Goal: Check status: Check status

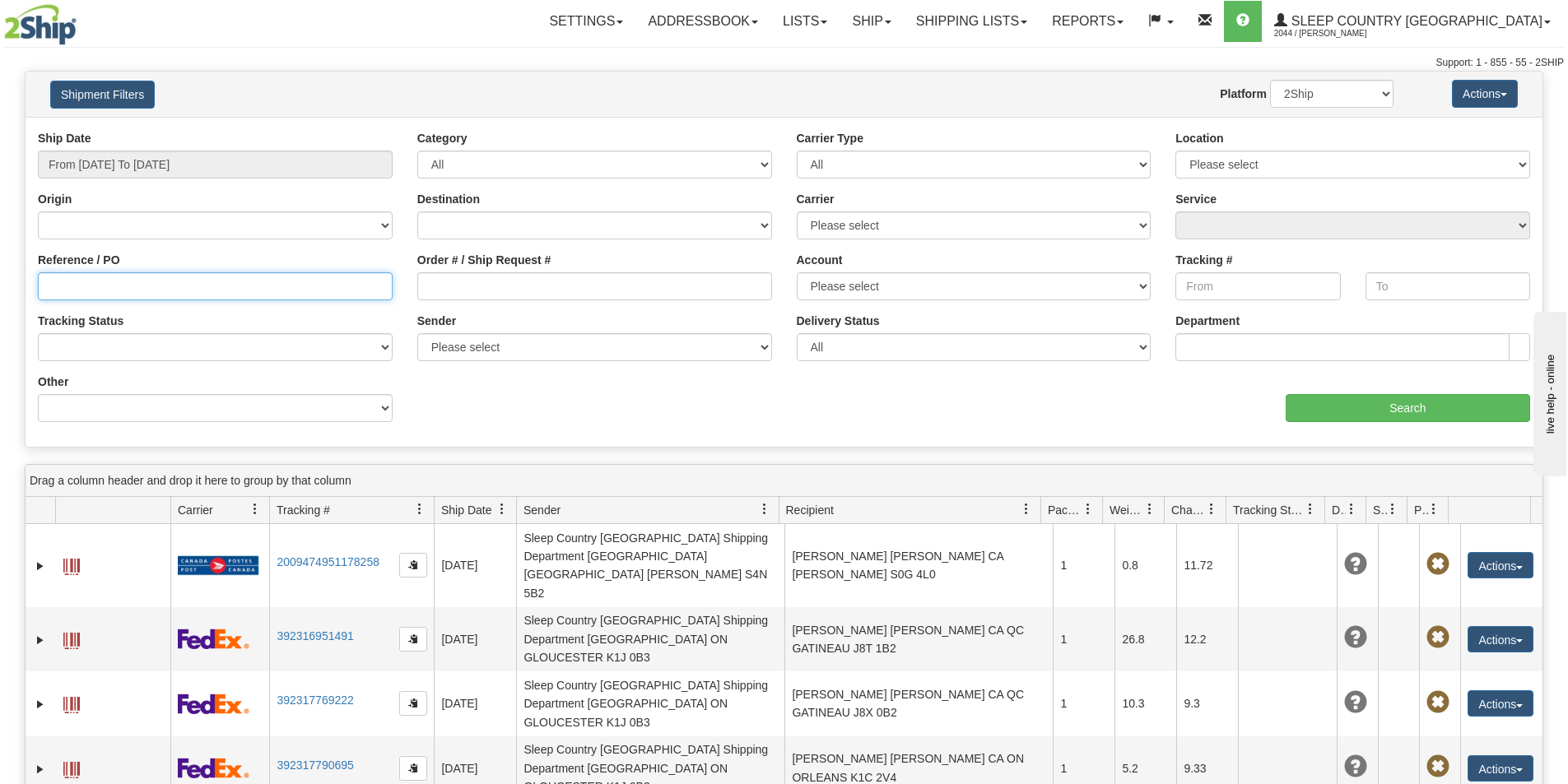
click at [198, 282] on input "Reference / PO" at bounding box center [215, 286] width 355 height 28
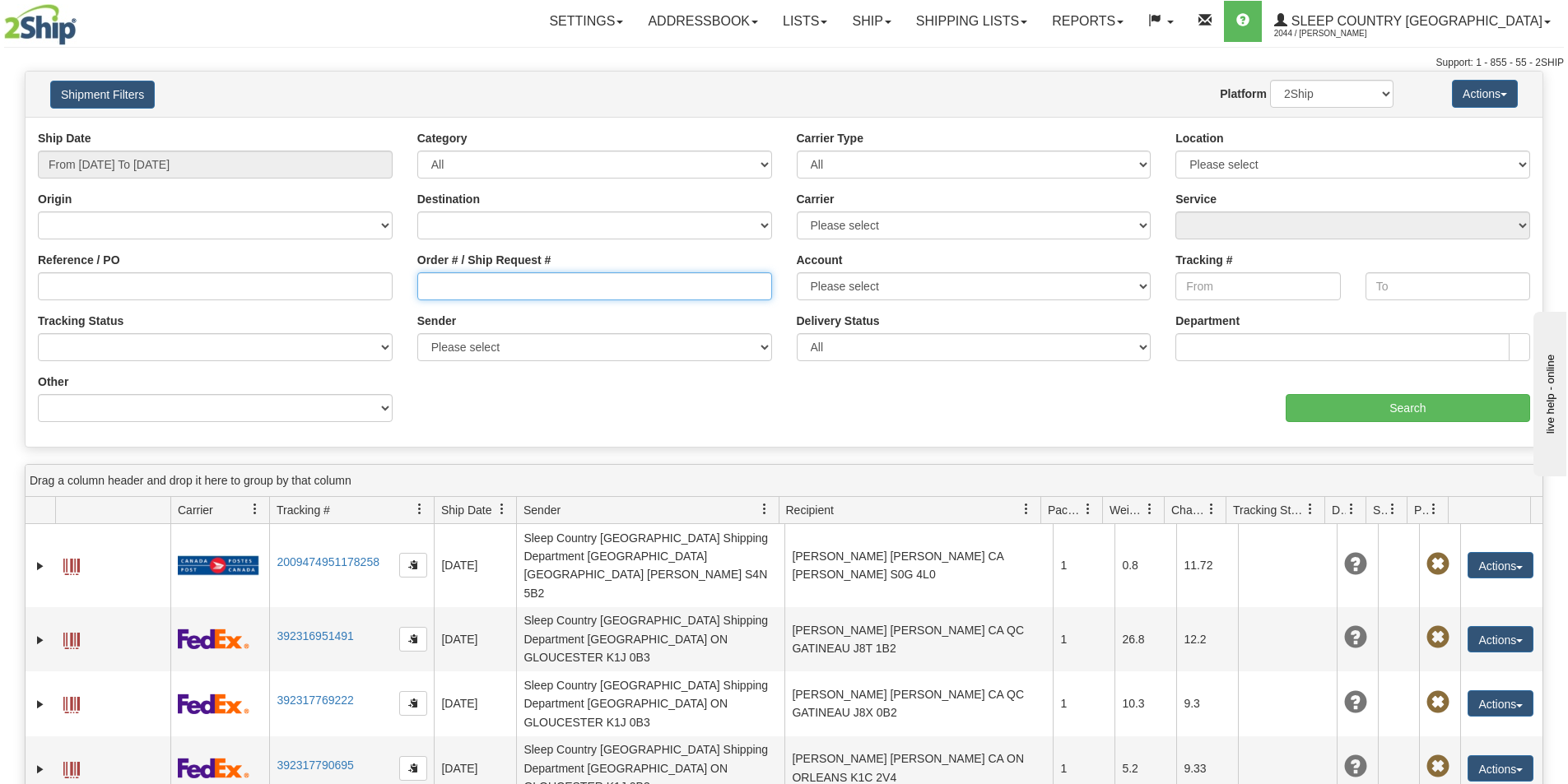
click at [582, 278] on input "Order # / Ship Request #" at bounding box center [595, 286] width 355 height 28
paste input "2267000674"
type input "2267000674"
drag, startPoint x: 526, startPoint y: 285, endPoint x: 98, endPoint y: 260, distance: 428.7
click at [117, 130] on div "Reference / PO Order # / Ship Request # 2267000674 Account Please select Canada…" at bounding box center [784, 130] width 1517 height 0
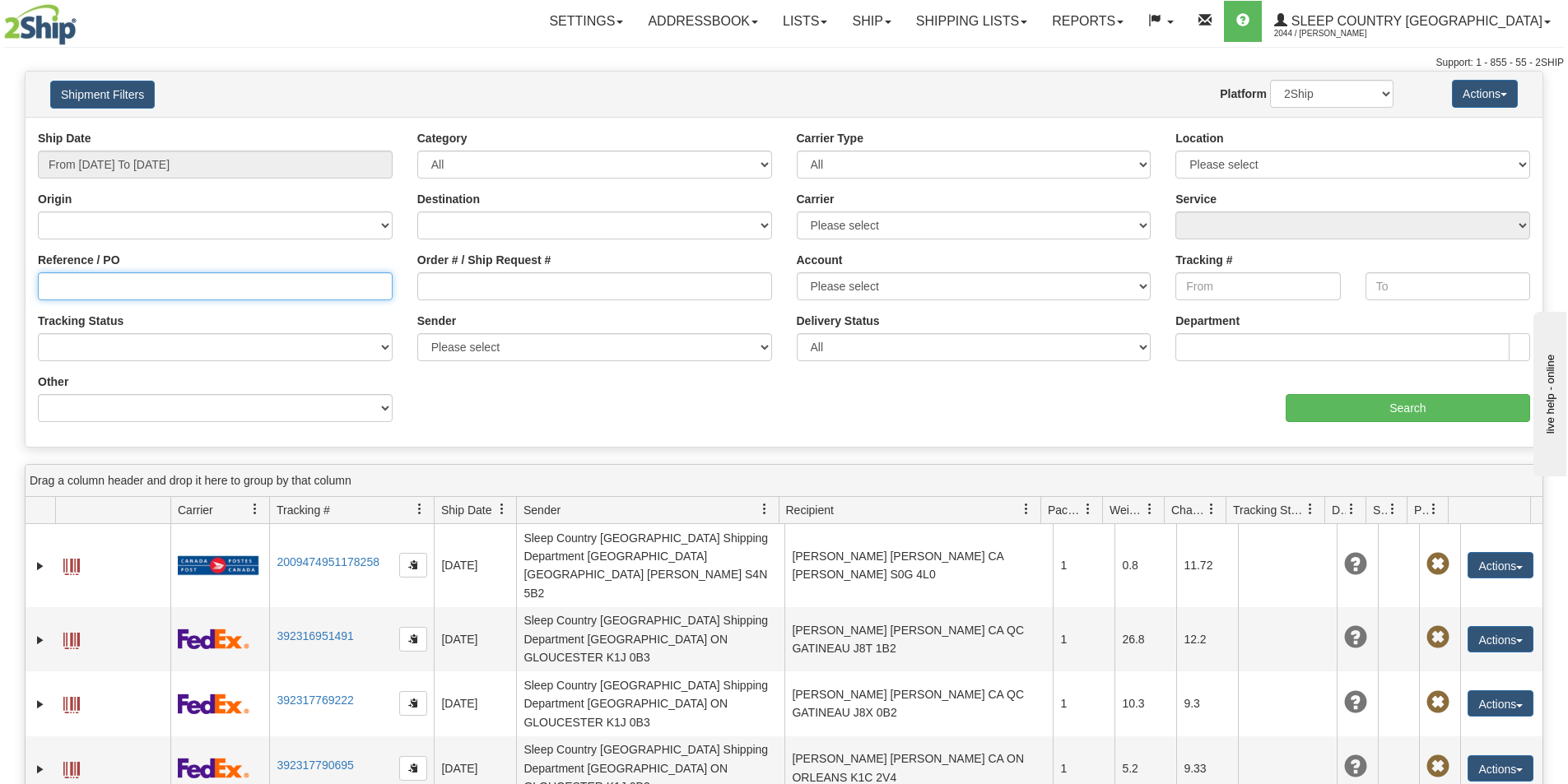
click at [157, 284] on input "Reference / PO" at bounding box center [215, 286] width 355 height 28
paste input "1052439"
type input "1052439"
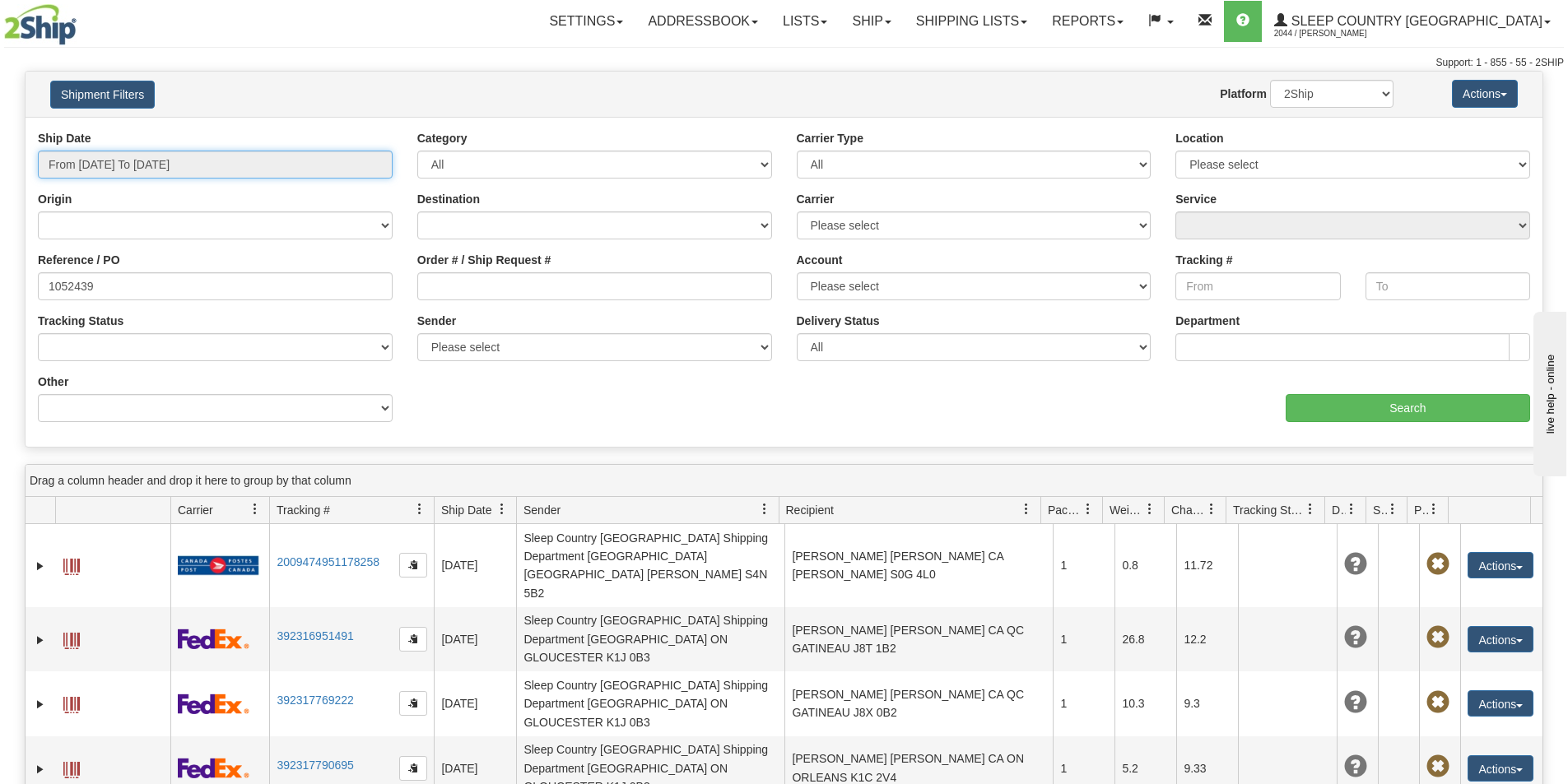
drag, startPoint x: 201, startPoint y: 166, endPoint x: 158, endPoint y: 236, distance: 82.2
click at [201, 170] on input "From [DATE] To [DATE]" at bounding box center [215, 165] width 355 height 28
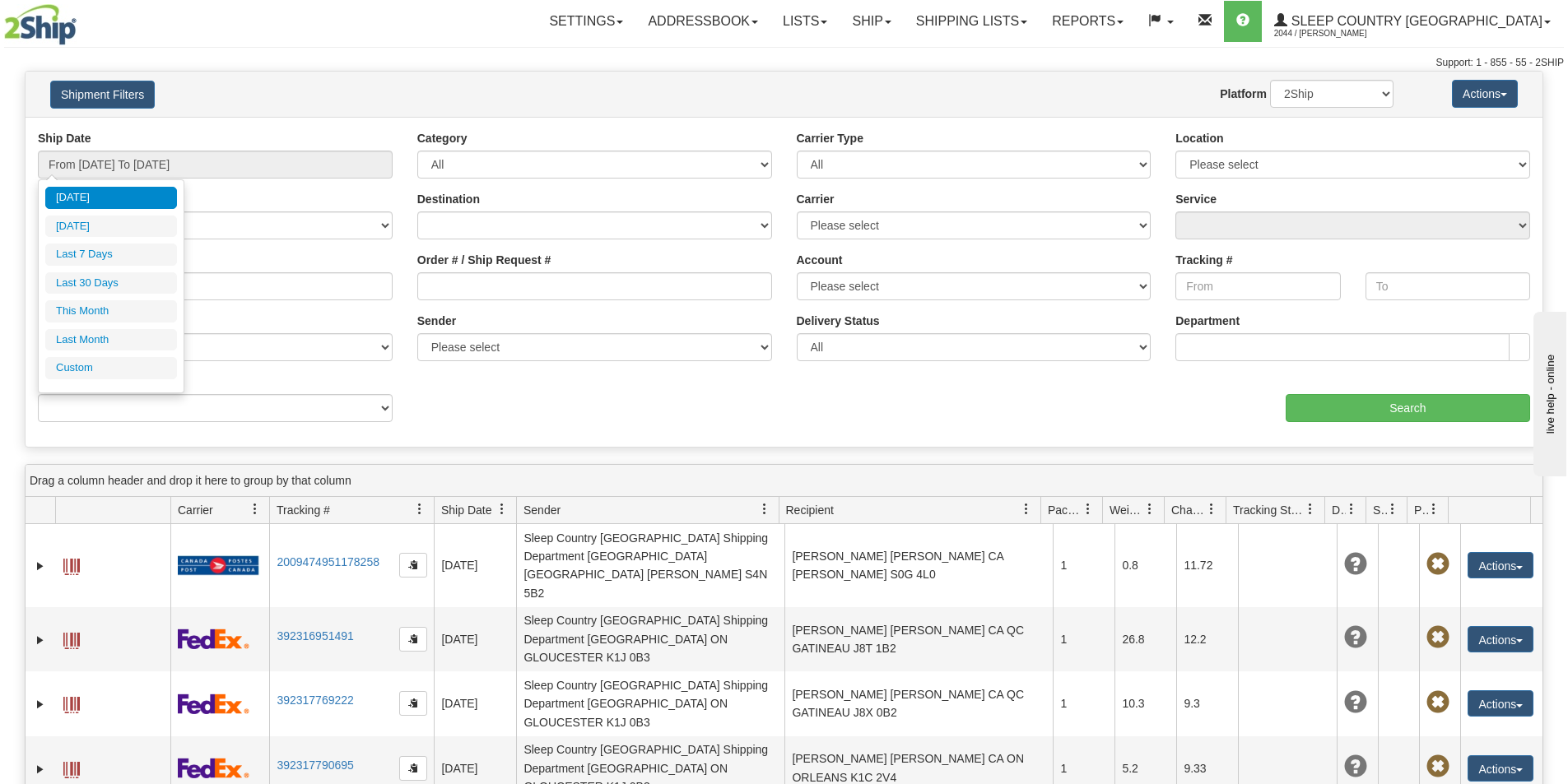
drag, startPoint x: 123, startPoint y: 278, endPoint x: 530, endPoint y: 302, distance: 407.7
click at [131, 278] on li "Last 30 Days" at bounding box center [111, 284] width 132 height 22
type input "From [DATE] To [DATE]"
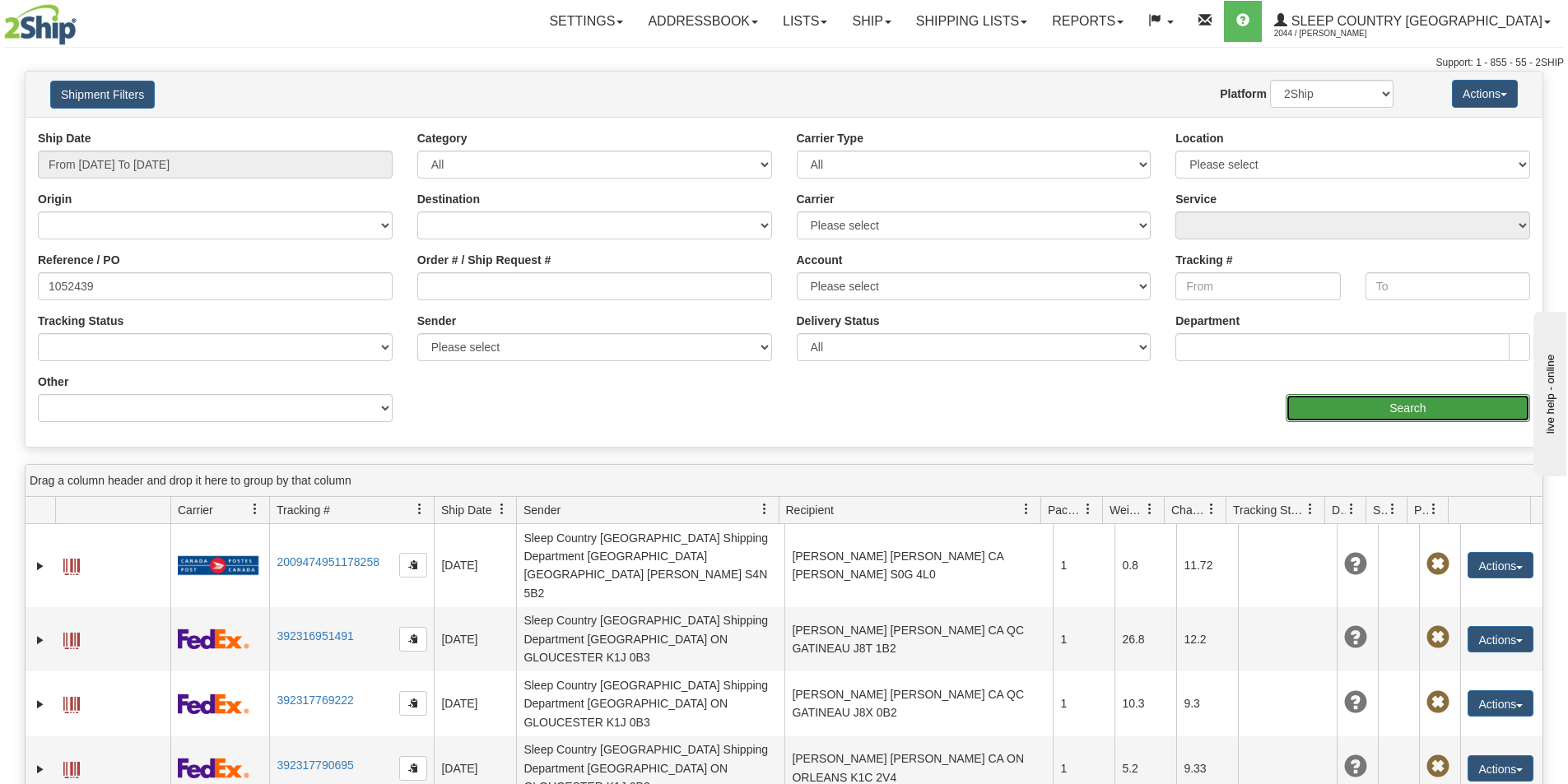
click at [1375, 404] on input "Search" at bounding box center [1407, 408] width 244 height 28
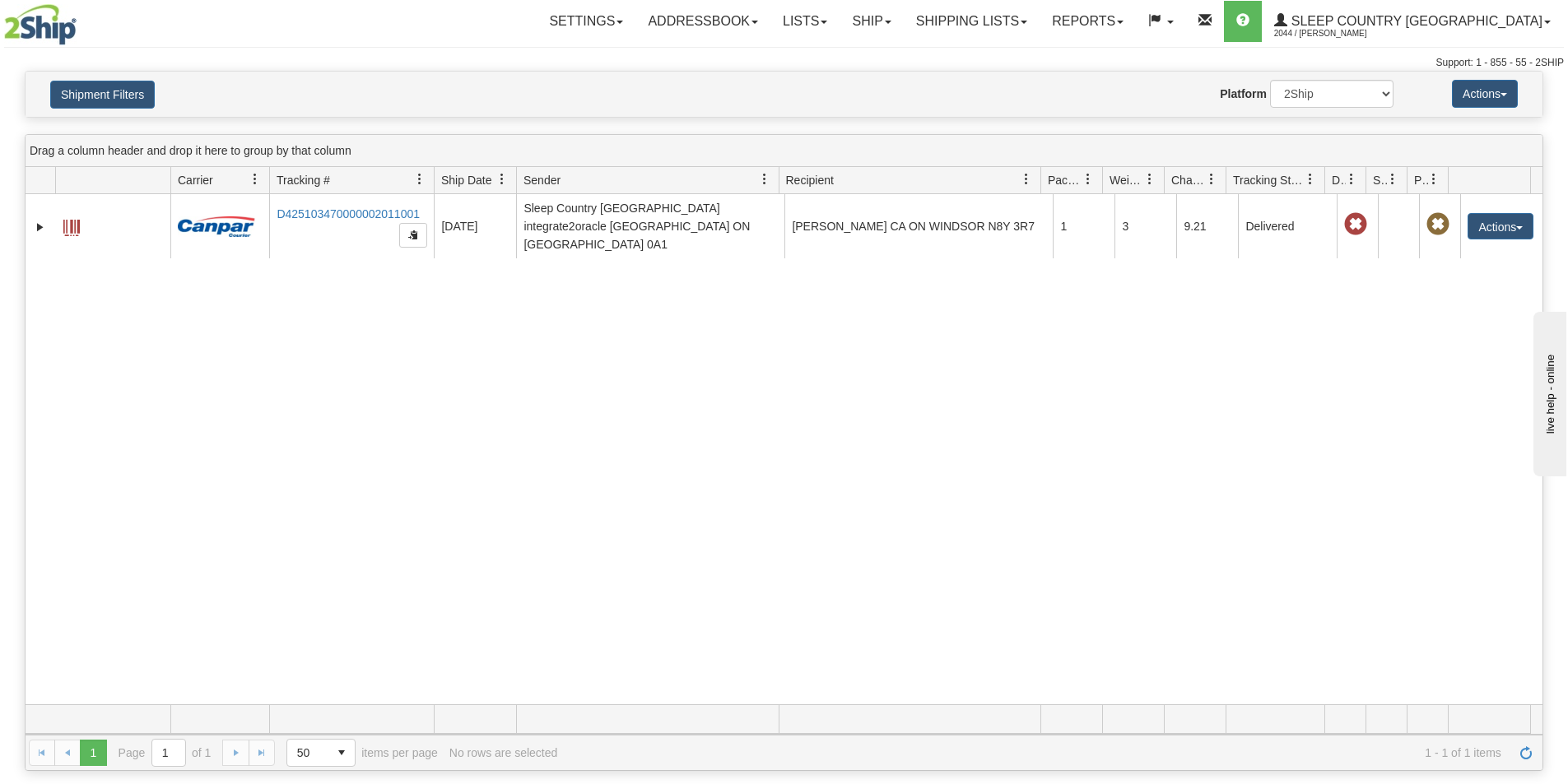
click at [747, 429] on div "31434334 2044 D425103470000002011001 08/11/2025 08/11/2025 11:09:29 AM Sleep Co…" at bounding box center [784, 450] width 1517 height 511
drag, startPoint x: 1305, startPoint y: 92, endPoint x: 1296, endPoint y: 107, distance: 17.5
click at [1305, 92] on select "2Ship Imported" at bounding box center [1332, 93] width 123 height 28
select select "1"
click at [1270, 80] on select "2Ship Imported" at bounding box center [1332, 93] width 123 height 28
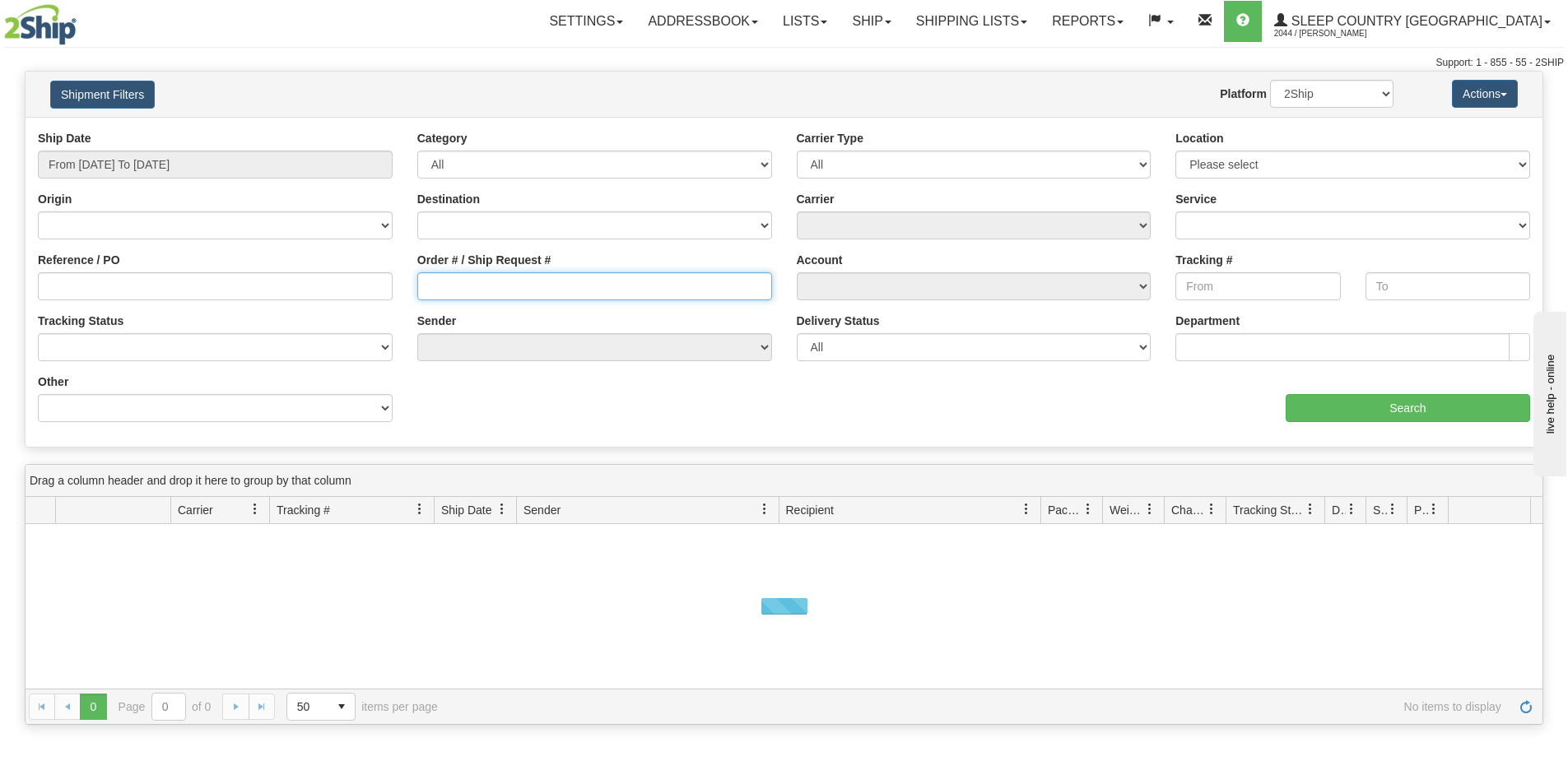
click at [444, 285] on input "Order # / Ship Request #" at bounding box center [595, 286] width 355 height 28
paste input "1052439"
click at [428, 287] on input "1052439" at bounding box center [595, 286] width 355 height 28
type input "1052439"
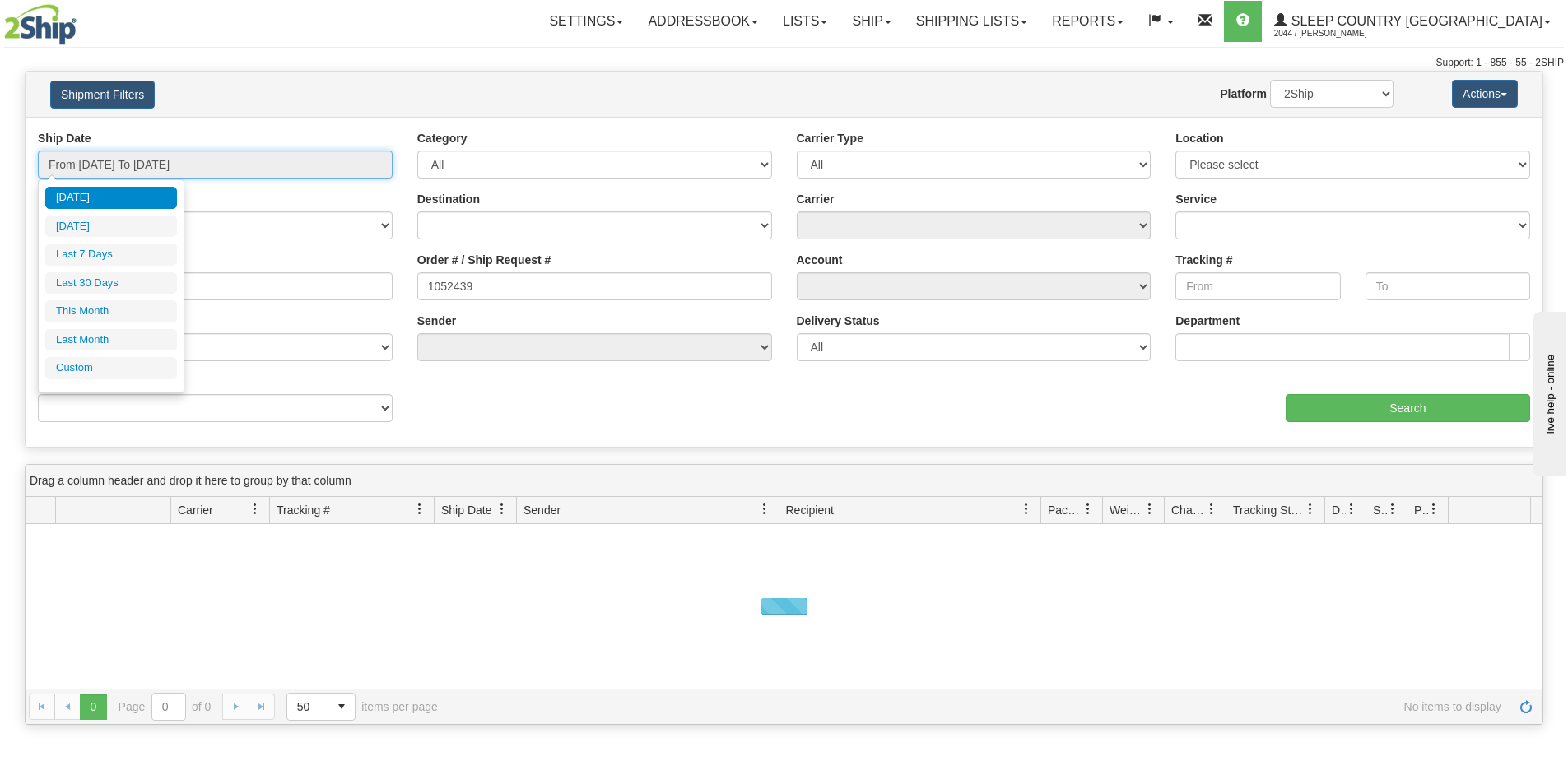
drag, startPoint x: 178, startPoint y: 153, endPoint x: 188, endPoint y: 250, distance: 97.5
click at [180, 156] on input "From [DATE] To [DATE]" at bounding box center [215, 165] width 355 height 28
click at [117, 284] on li "Last 30 Days" at bounding box center [111, 284] width 132 height 22
type input "From [DATE] To [DATE]"
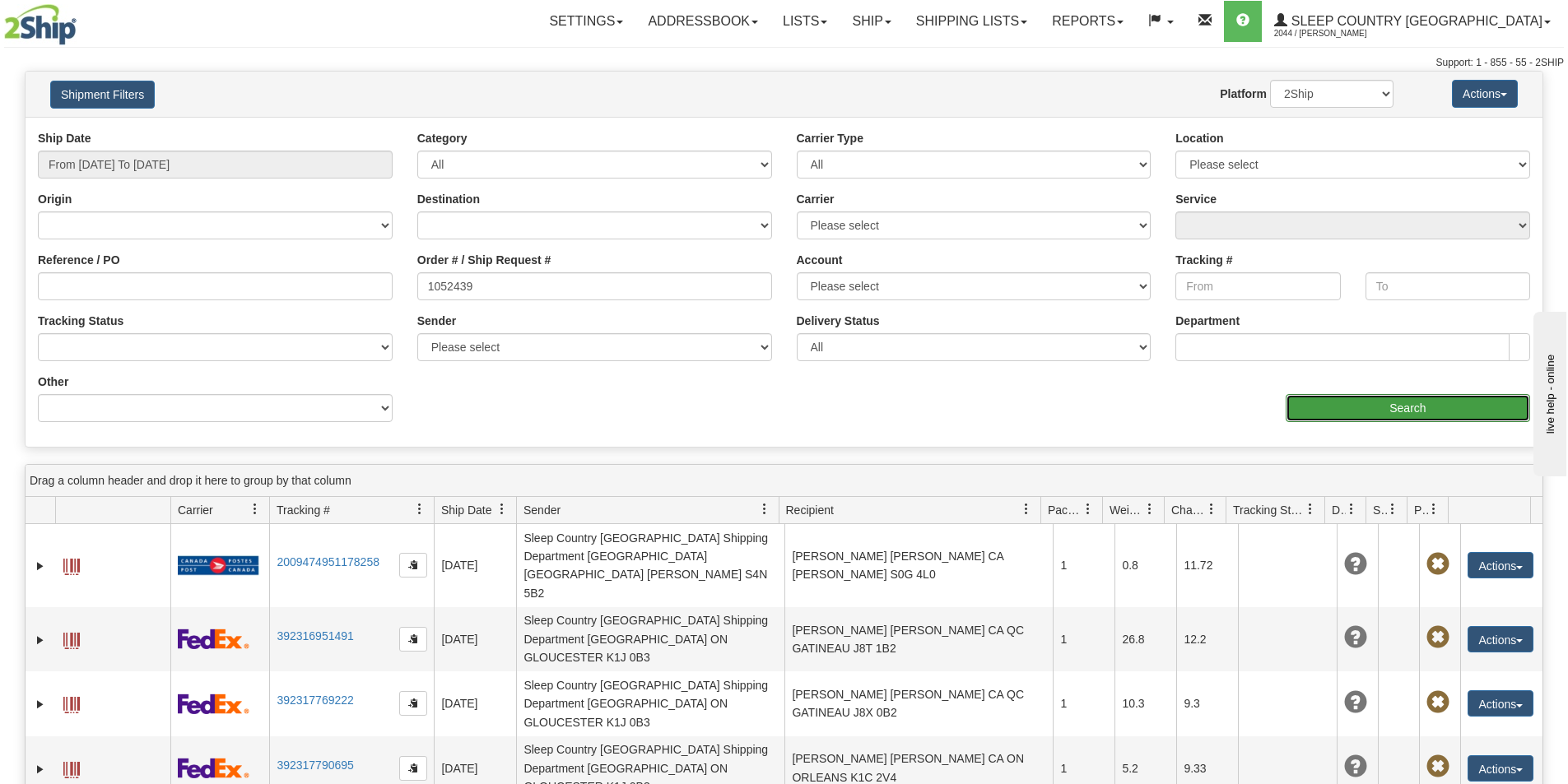
click at [1354, 410] on input "Search" at bounding box center [1407, 408] width 244 height 28
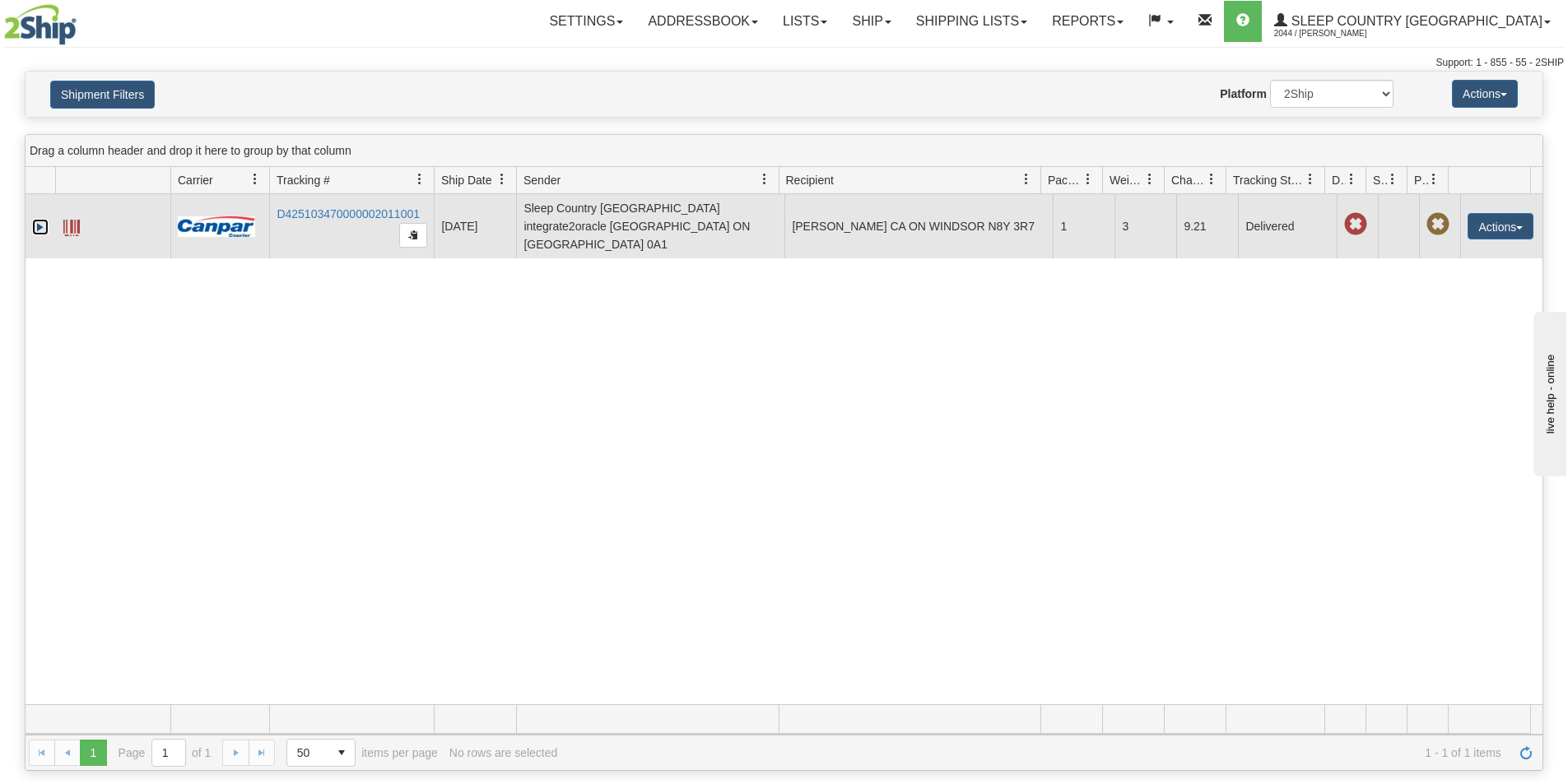
click at [40, 218] on link "Expand" at bounding box center [39, 226] width 16 height 16
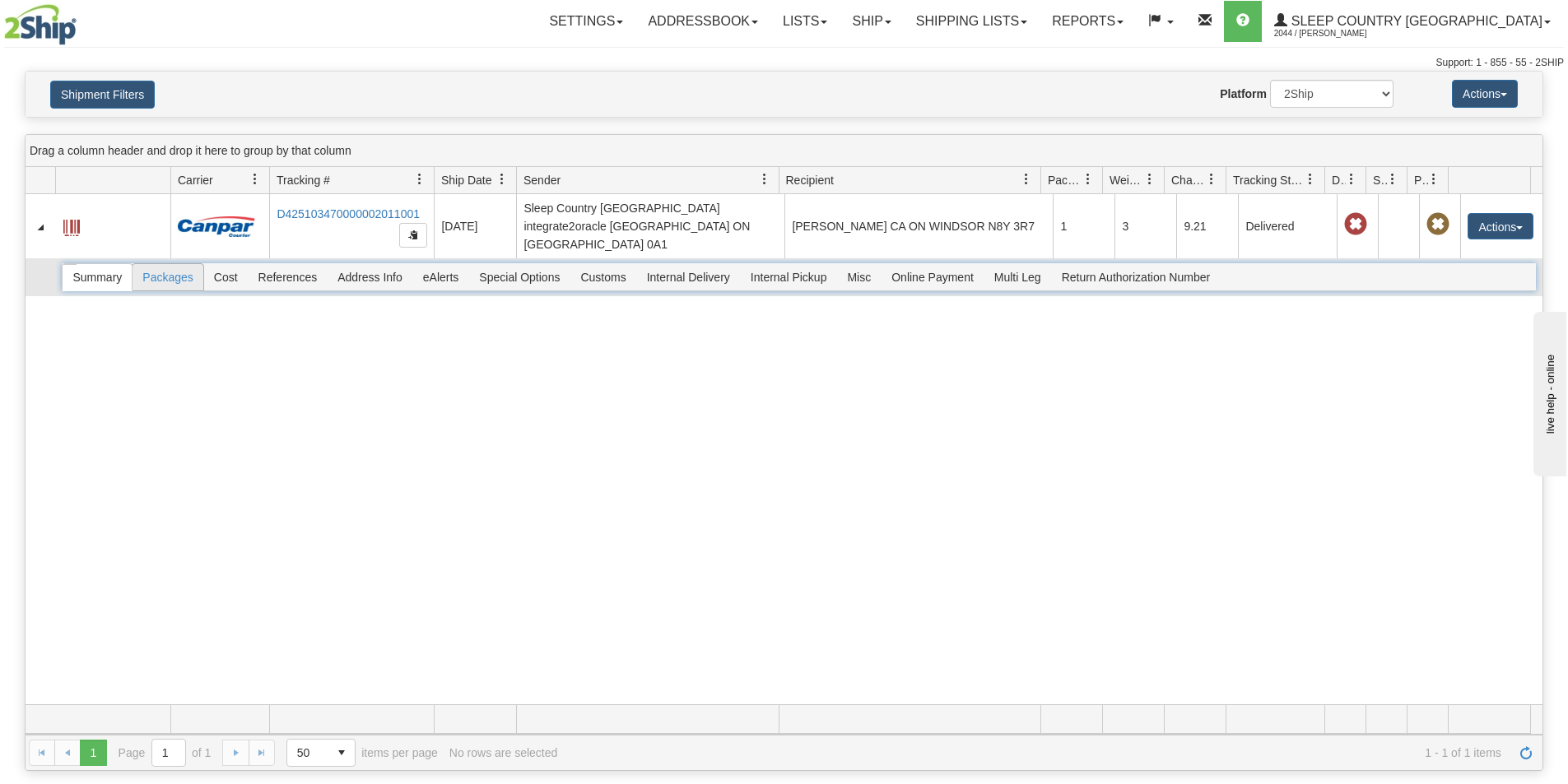
click at [170, 267] on span "Packages" at bounding box center [168, 277] width 70 height 27
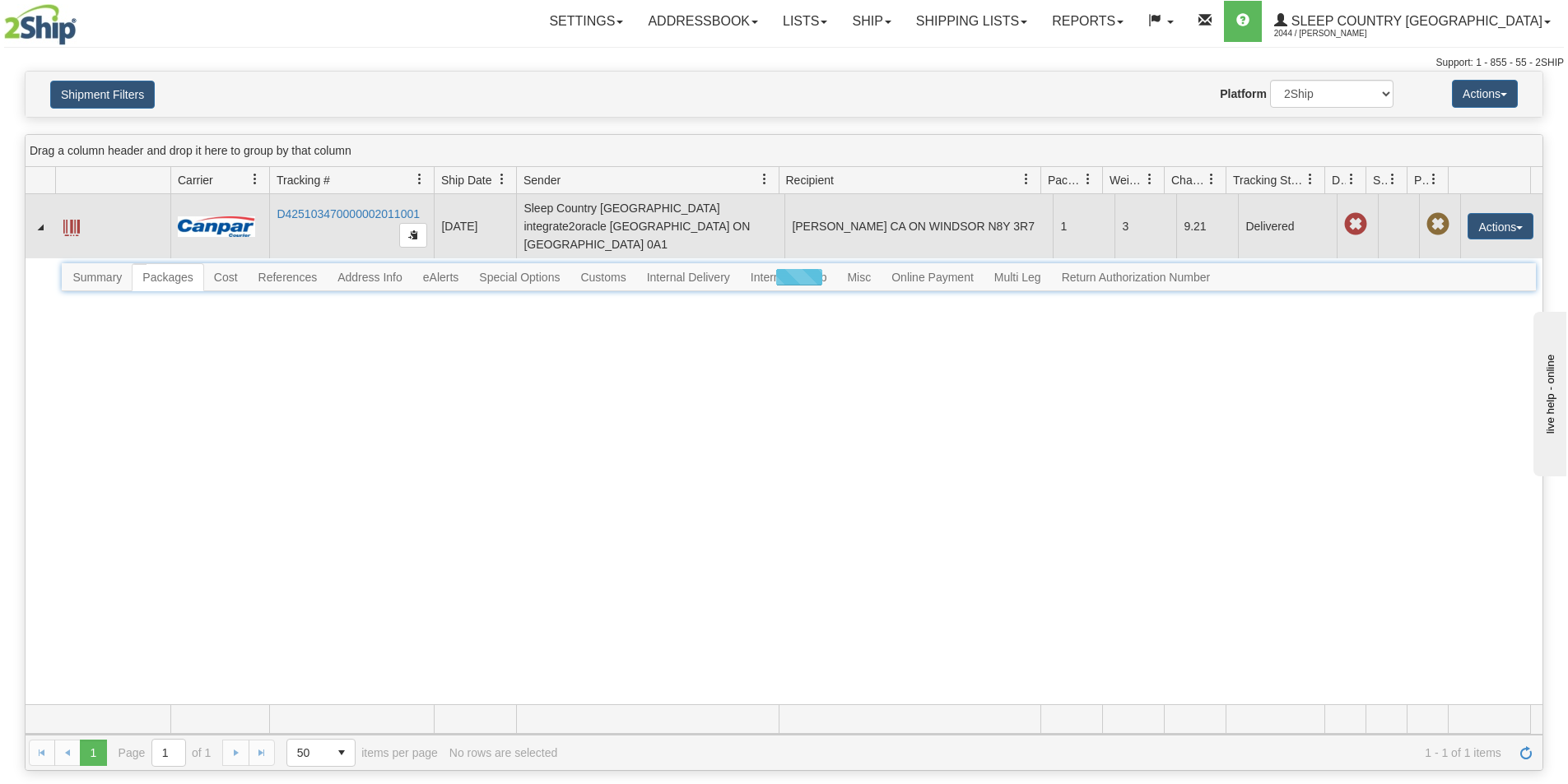
click at [77, 220] on span at bounding box center [71, 227] width 16 height 16
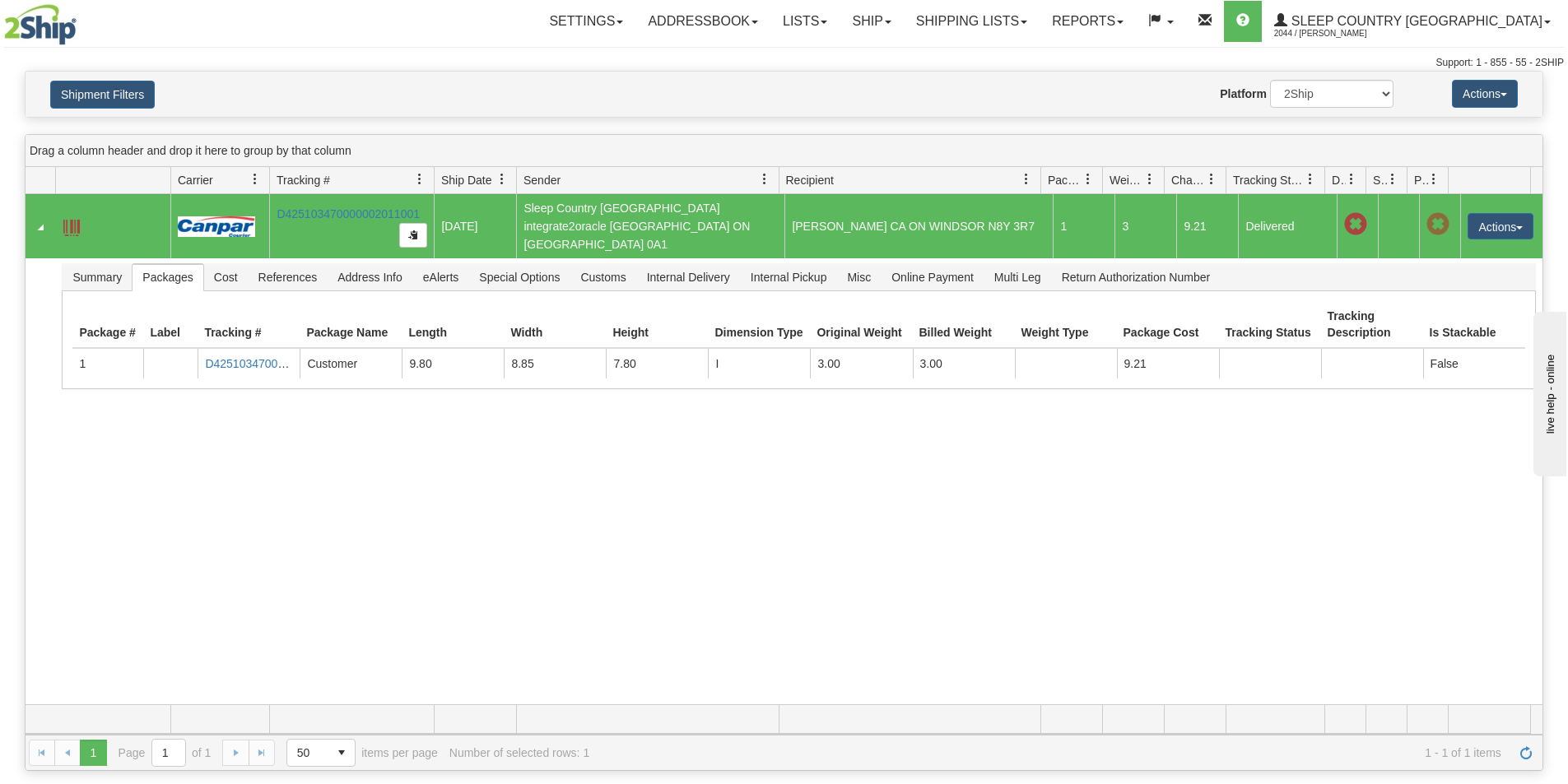
click at [393, 543] on div "31434334 2044 D425103470000002011001 [DATE] [DATE] 11:09:29 AM Sleep Country [G…" at bounding box center [784, 450] width 1517 height 511
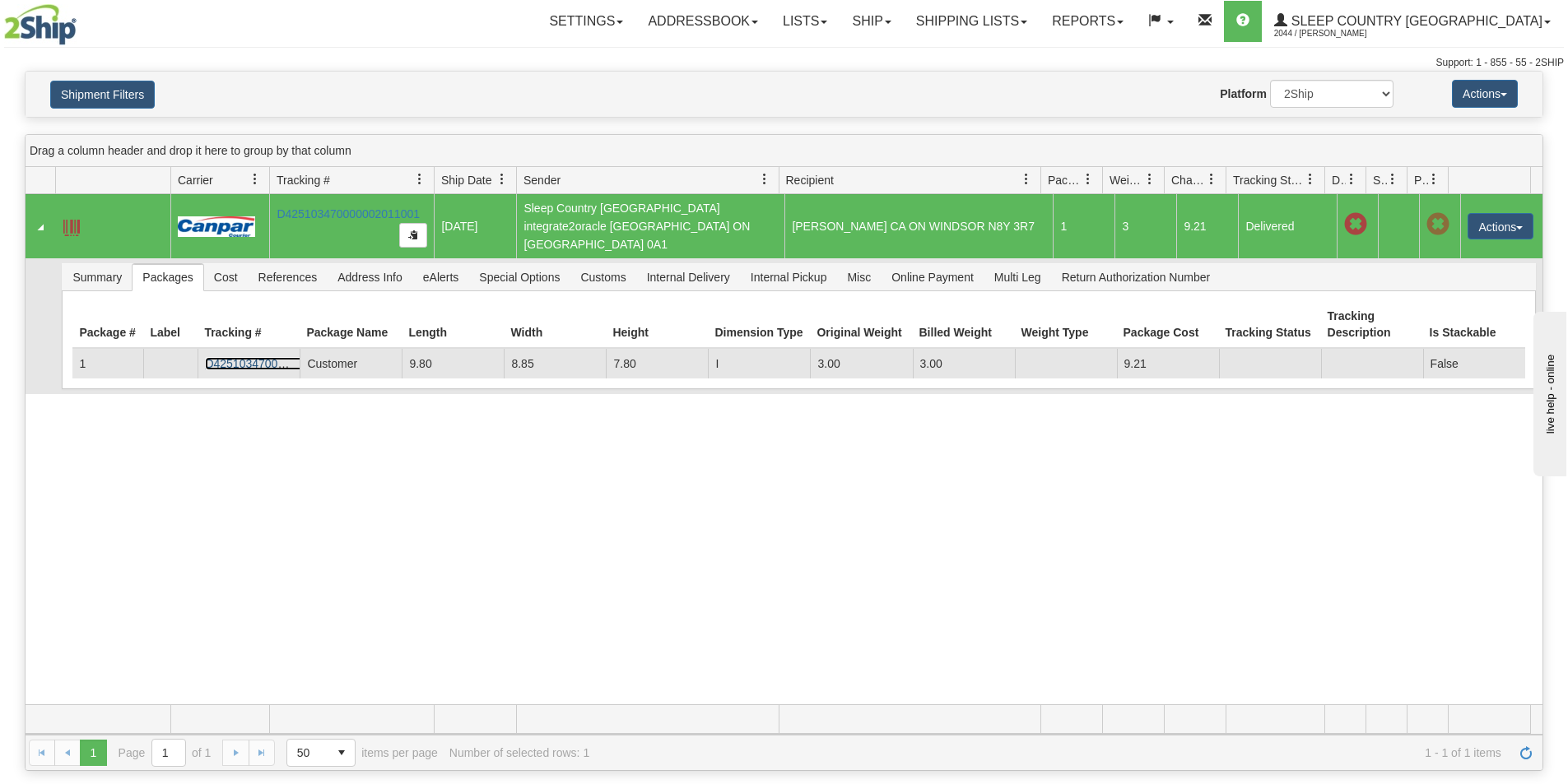
click at [252, 357] on link "D425103470000002011001" at bounding box center [276, 363] width 143 height 13
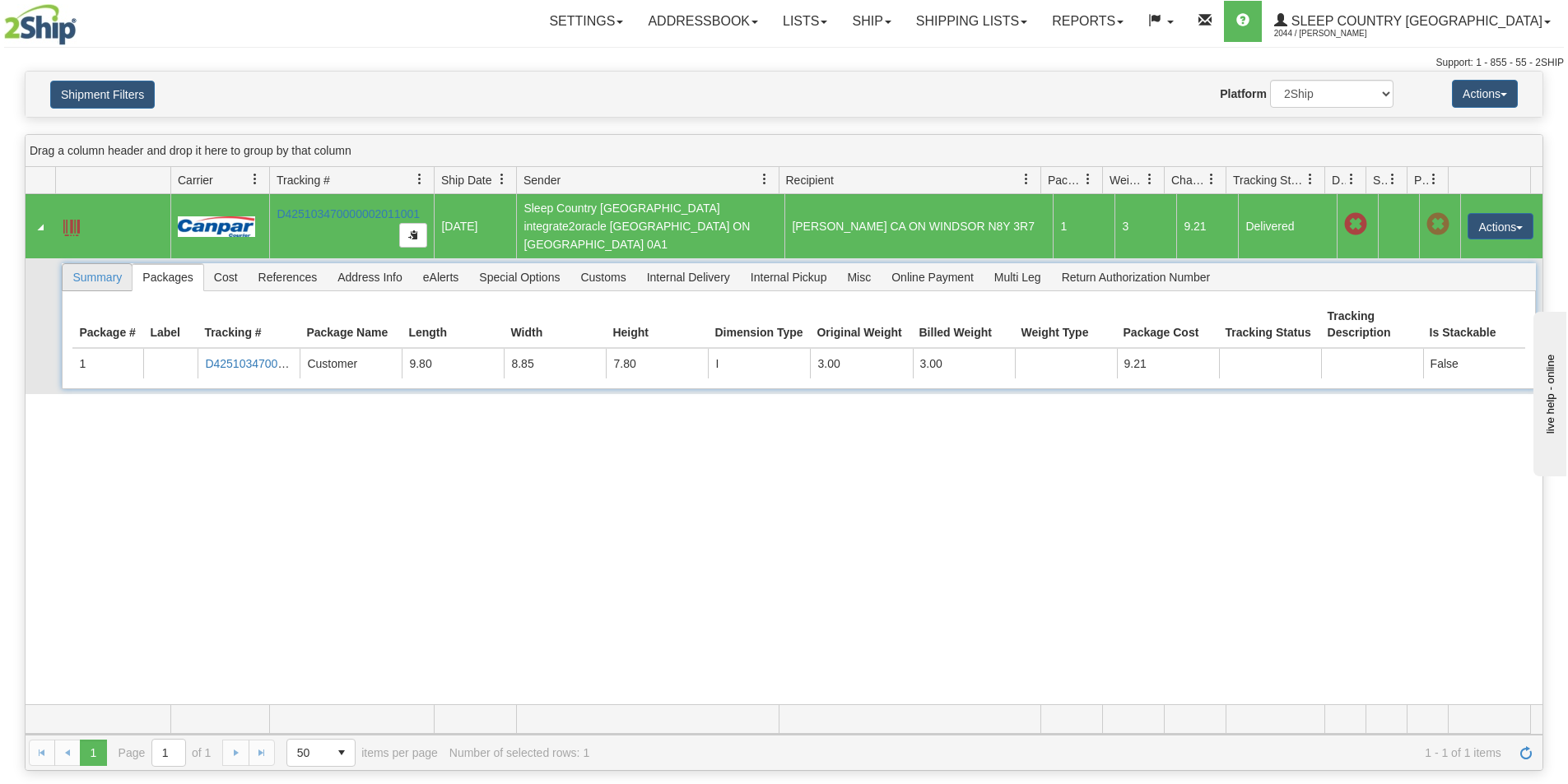
click at [111, 264] on span "Summary" at bounding box center [97, 277] width 69 height 27
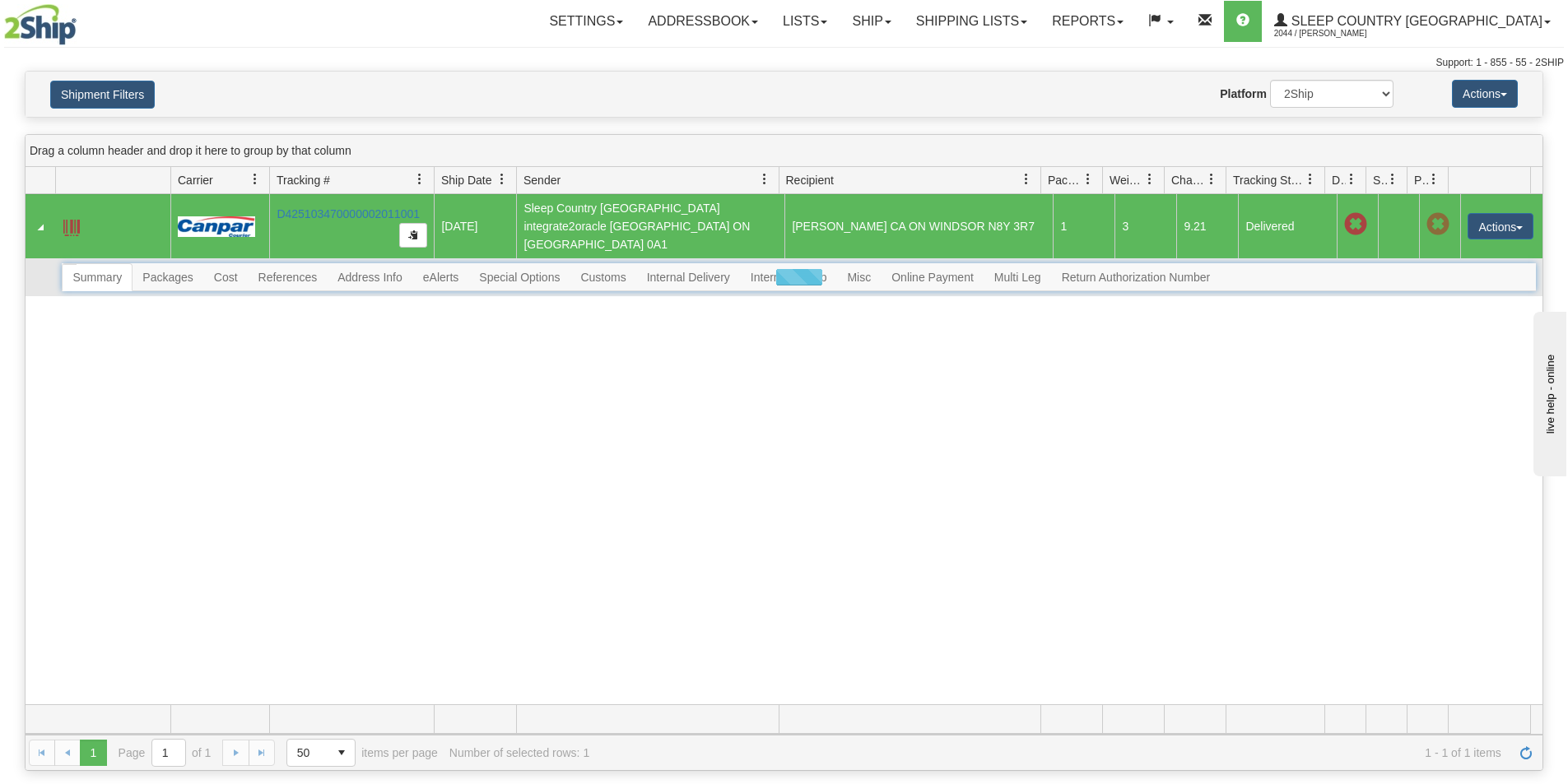
click at [228, 263] on div at bounding box center [798, 277] width 1473 height 28
click at [159, 267] on div at bounding box center [798, 277] width 1473 height 28
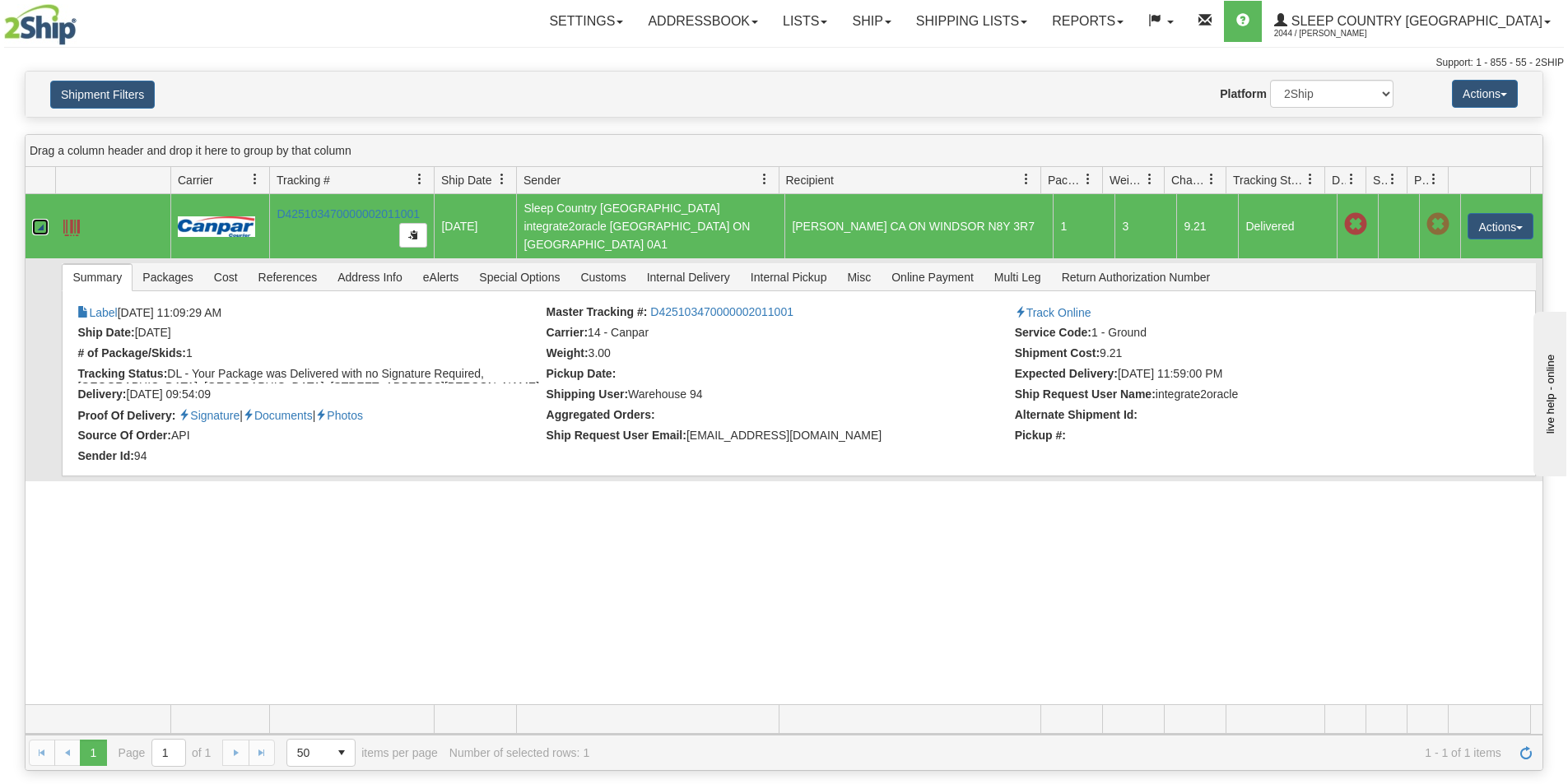
click at [41, 218] on link "Collapse" at bounding box center [39, 226] width 16 height 16
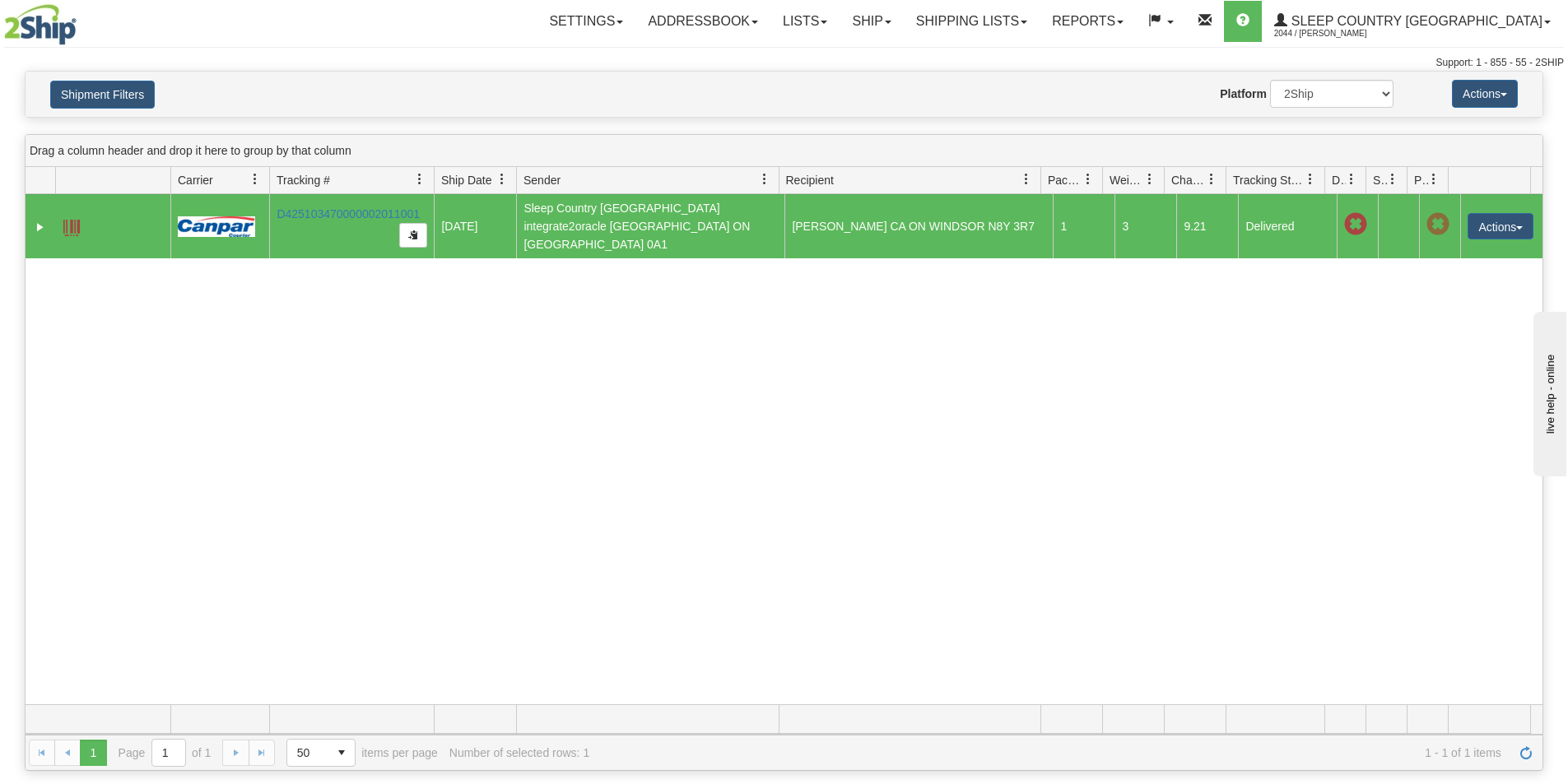
drag, startPoint x: 696, startPoint y: 396, endPoint x: 235, endPoint y: 373, distance: 461.6
click at [694, 396] on div "31434334 2044 D425103470000002011001 [DATE] [DATE] 11:09:29 AM Sleep Country [G…" at bounding box center [784, 450] width 1517 height 511
drag, startPoint x: 500, startPoint y: 336, endPoint x: 3, endPoint y: 272, distance: 501.1
click at [494, 341] on div "31434334 2044 D425103470000002011001 [DATE] [DATE] 11:09:29 AM Sleep Country [G…" at bounding box center [784, 450] width 1517 height 511
click at [1313, 94] on select "2Ship Imported" at bounding box center [1332, 93] width 123 height 28
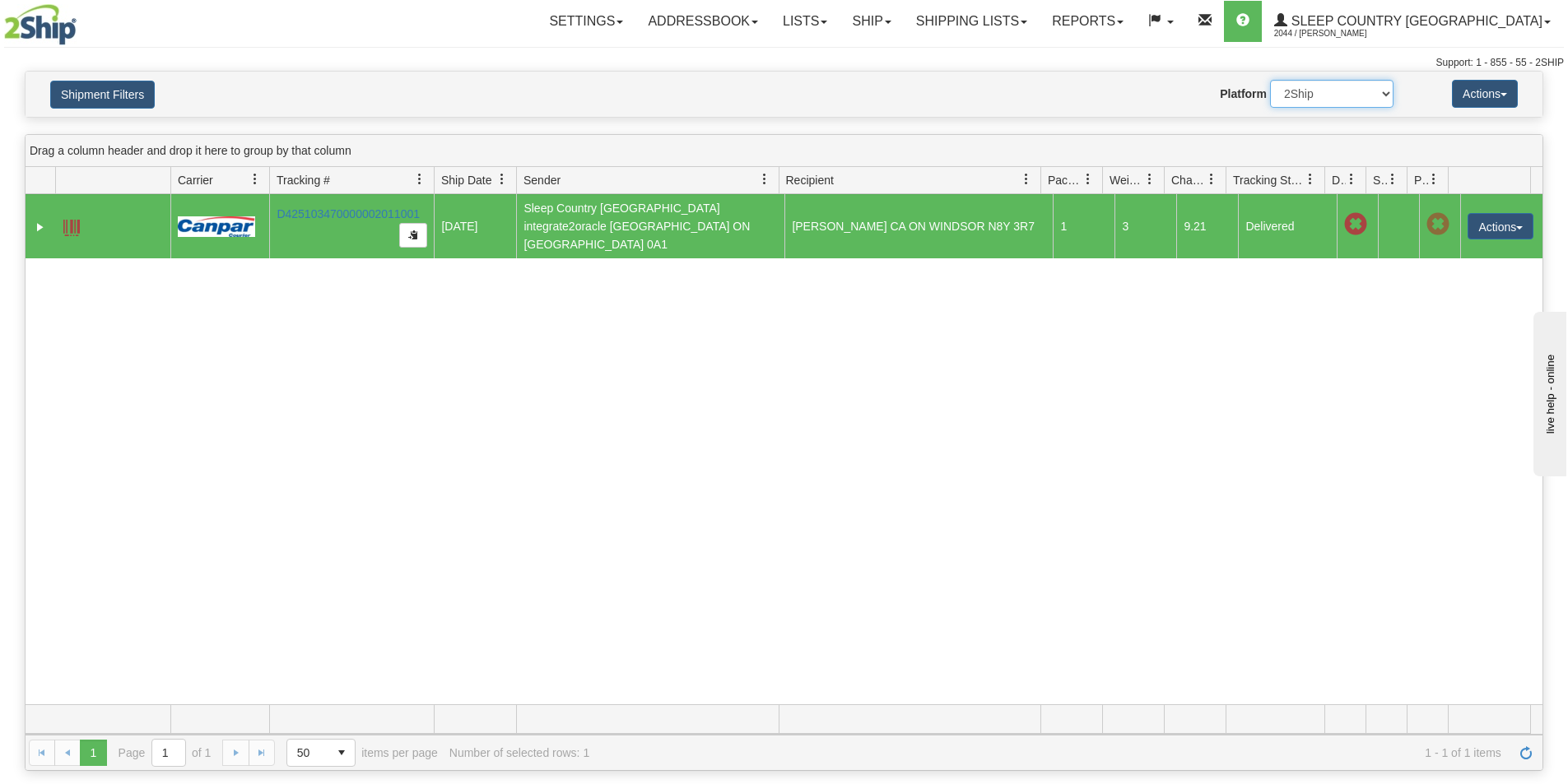
select select "1"
click at [1270, 80] on select "2Ship Imported" at bounding box center [1332, 93] width 123 height 28
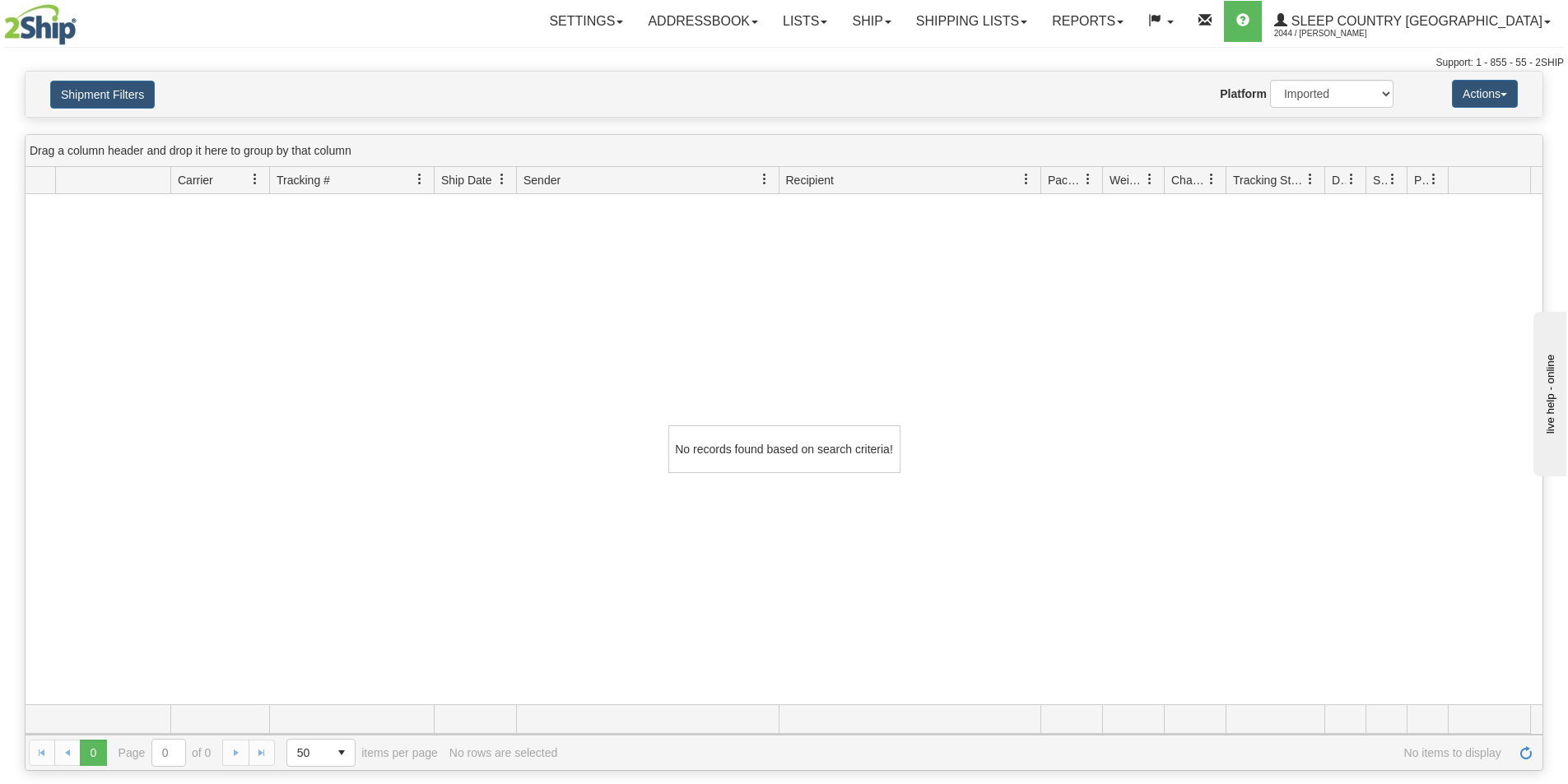
click at [288, 255] on div "No records found based on search criteria!" at bounding box center [784, 450] width 1517 height 511
drag, startPoint x: 93, startPoint y: 85, endPoint x: 91, endPoint y: 93, distance: 8.2
click at [96, 85] on button "Shipment Filters" at bounding box center [103, 94] width 105 height 28
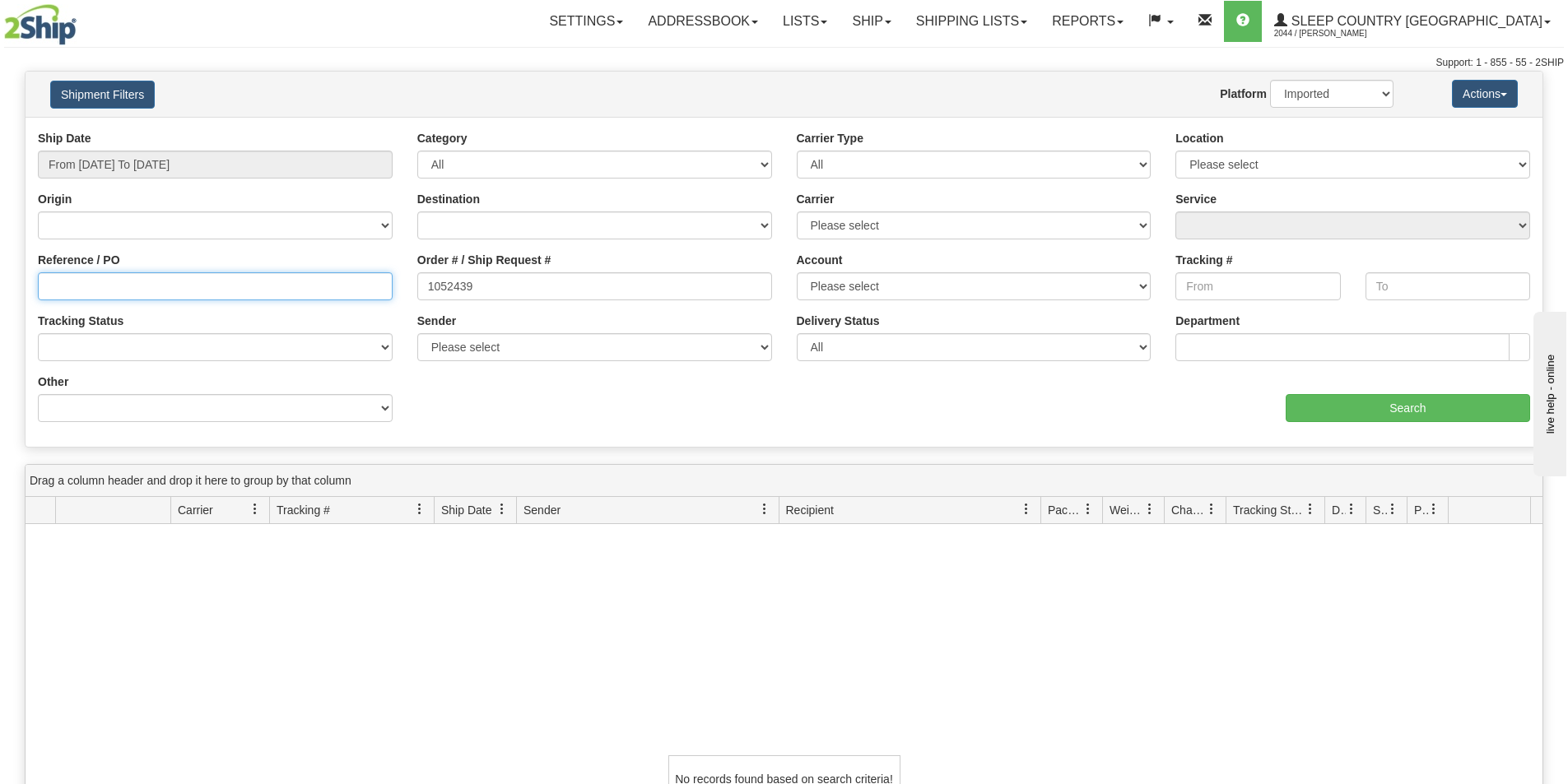
click at [91, 290] on input "Reference / PO" at bounding box center [215, 286] width 355 height 28
